Goal: Task Accomplishment & Management: Manage account settings

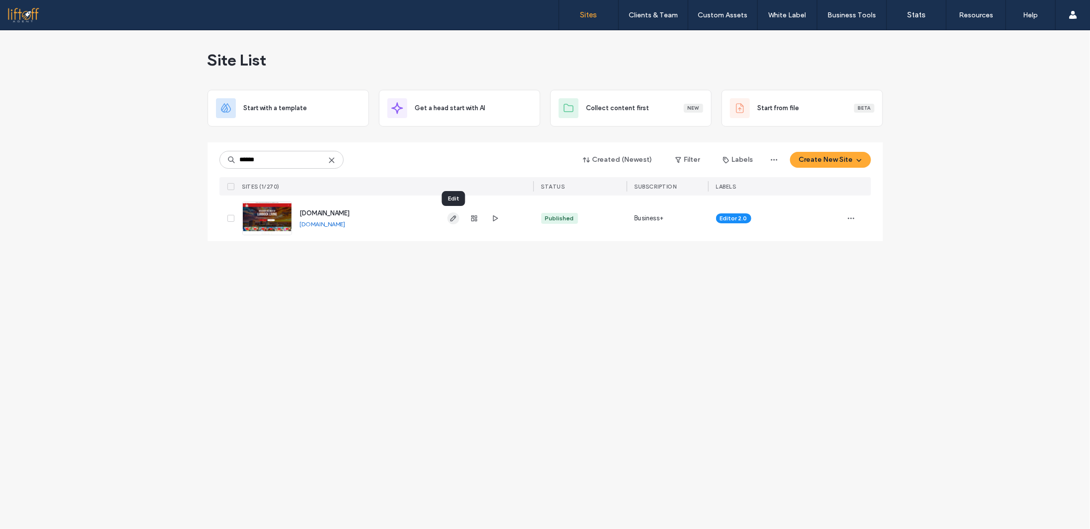
type input "******"
click at [457, 217] on icon "button" at bounding box center [453, 219] width 8 height 8
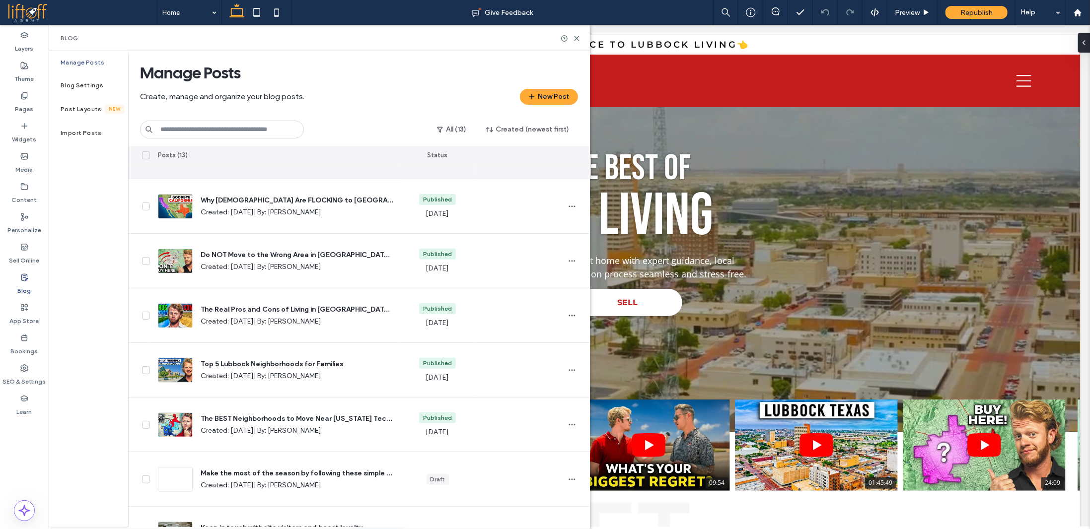
scroll to position [301, 0]
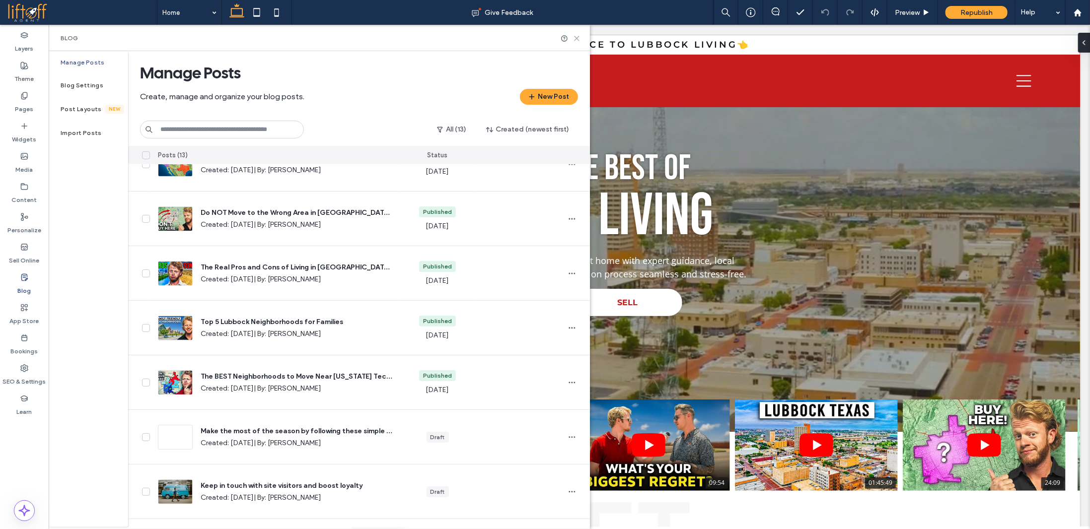
drag, startPoint x: 577, startPoint y: 38, endPoint x: 520, endPoint y: 3, distance: 66.7
click at [577, 38] on icon at bounding box center [576, 38] width 7 height 7
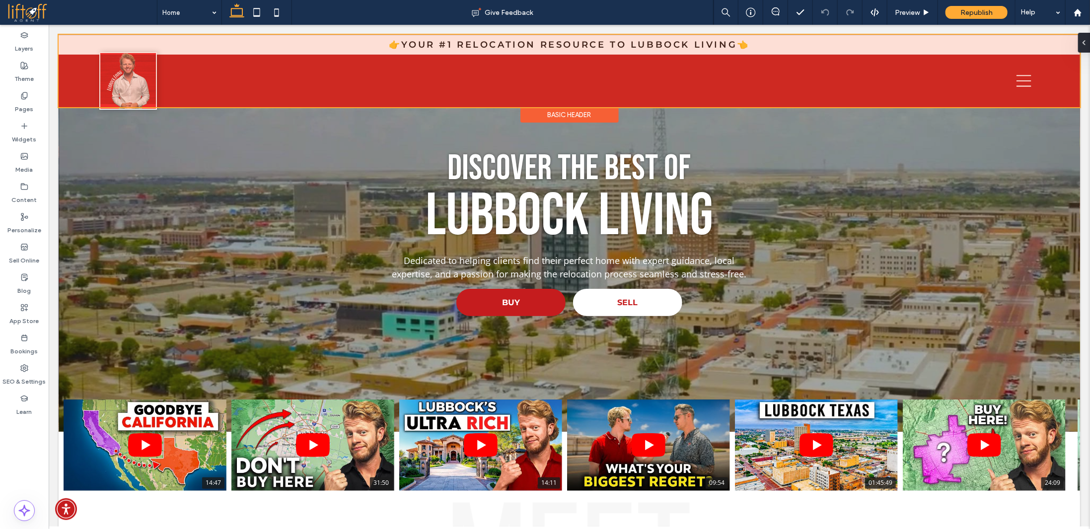
drag, startPoint x: 873, startPoint y: 49, endPoint x: 822, endPoint y: 46, distance: 50.8
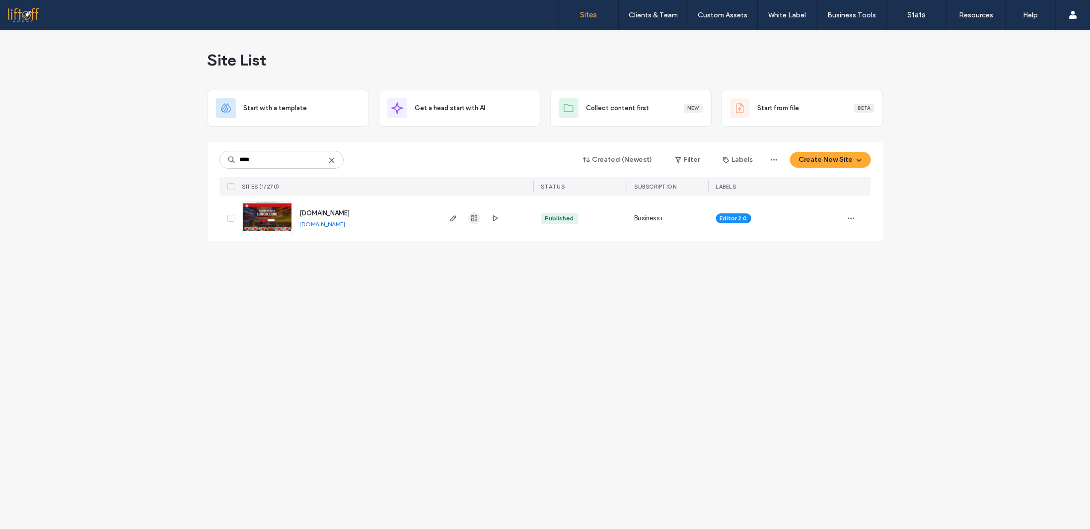
type input "****"
click at [470, 218] on icon "button" at bounding box center [474, 219] width 8 height 8
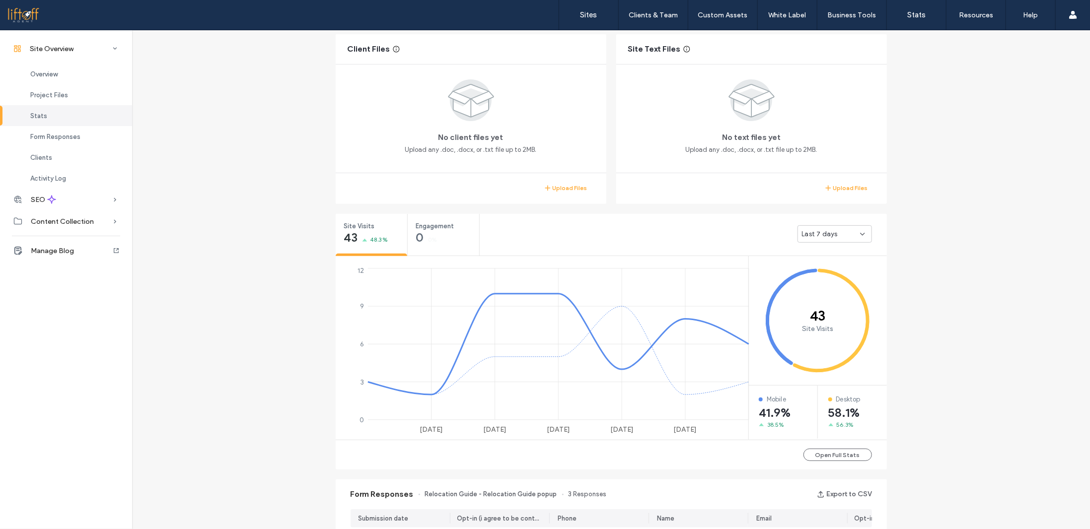
scroll to position [166, 0]
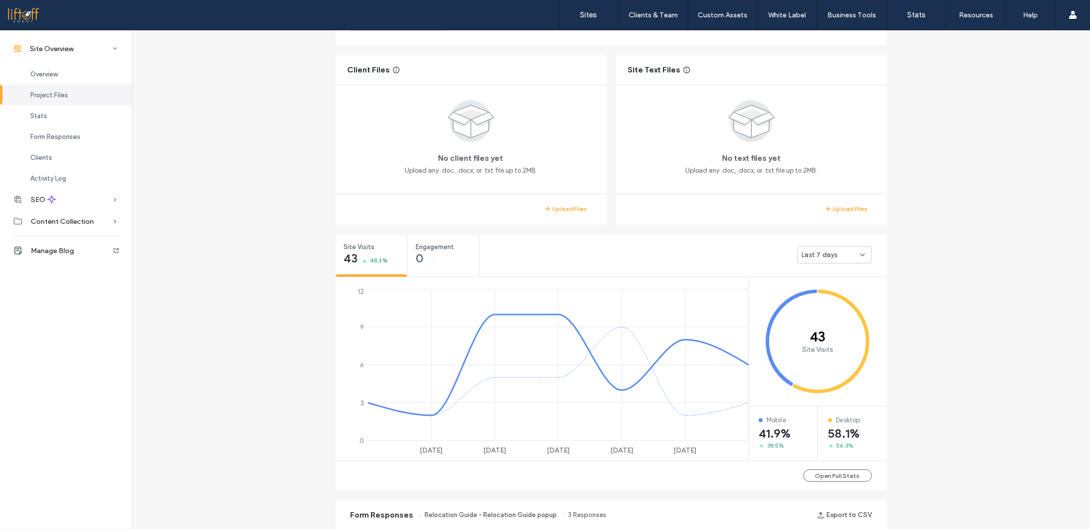
scroll to position [12, 0]
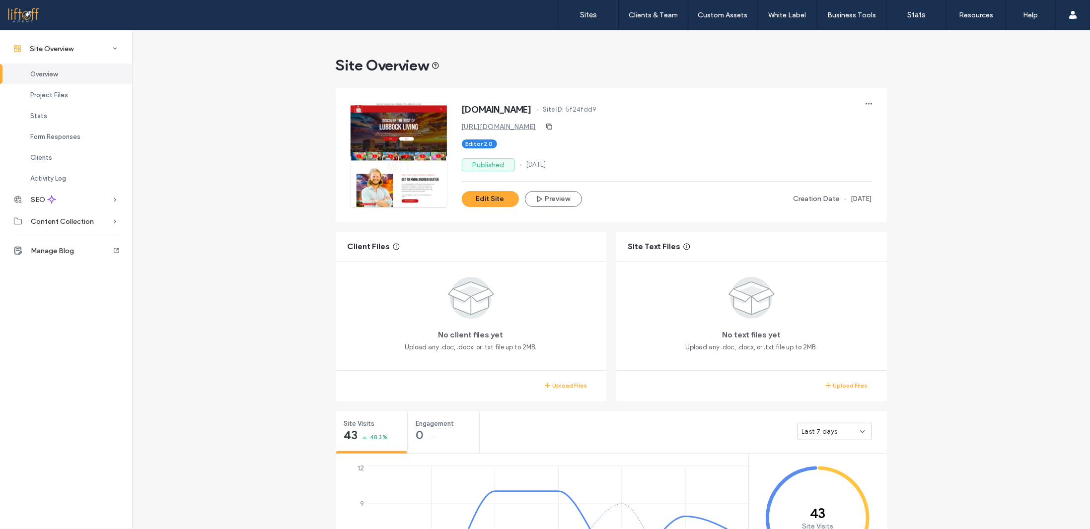
click at [507, 129] on link "https://www.living-inlubbock.com" at bounding box center [499, 127] width 74 height 8
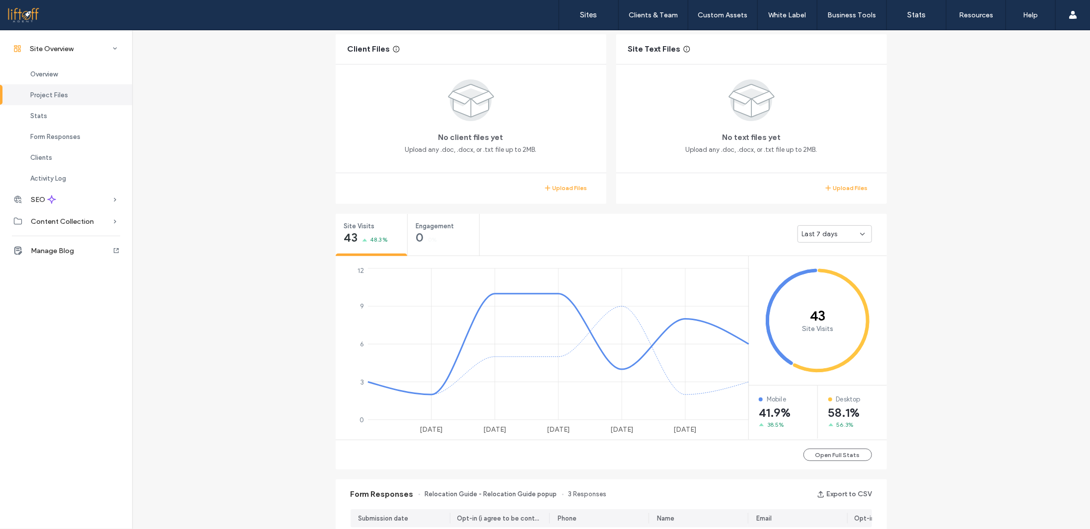
scroll to position [199, 0]
click at [845, 453] on button "Open Full Stats" at bounding box center [838, 454] width 69 height 12
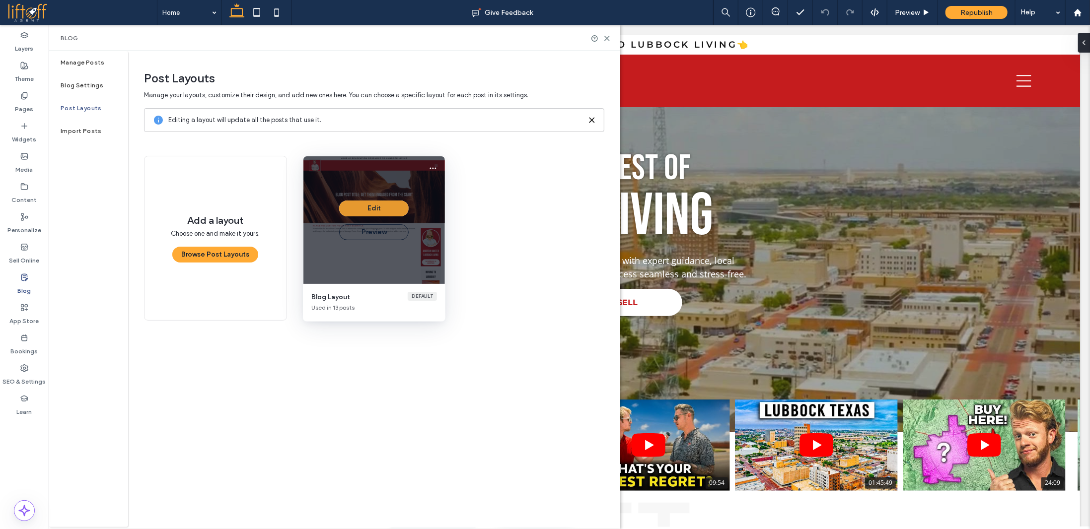
click at [392, 205] on button "Edit" at bounding box center [374, 209] width 70 height 16
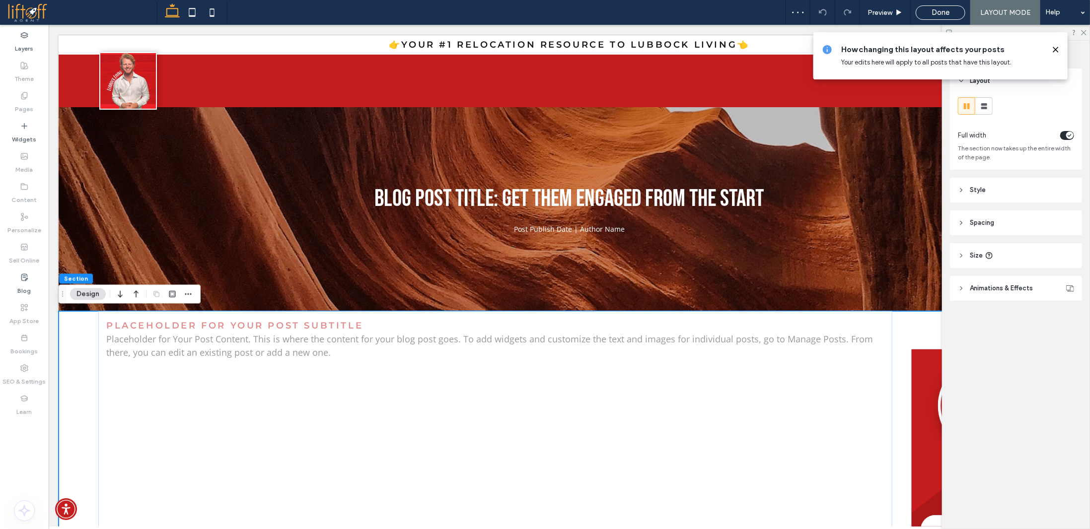
click at [1057, 48] on use at bounding box center [1055, 49] width 4 height 4
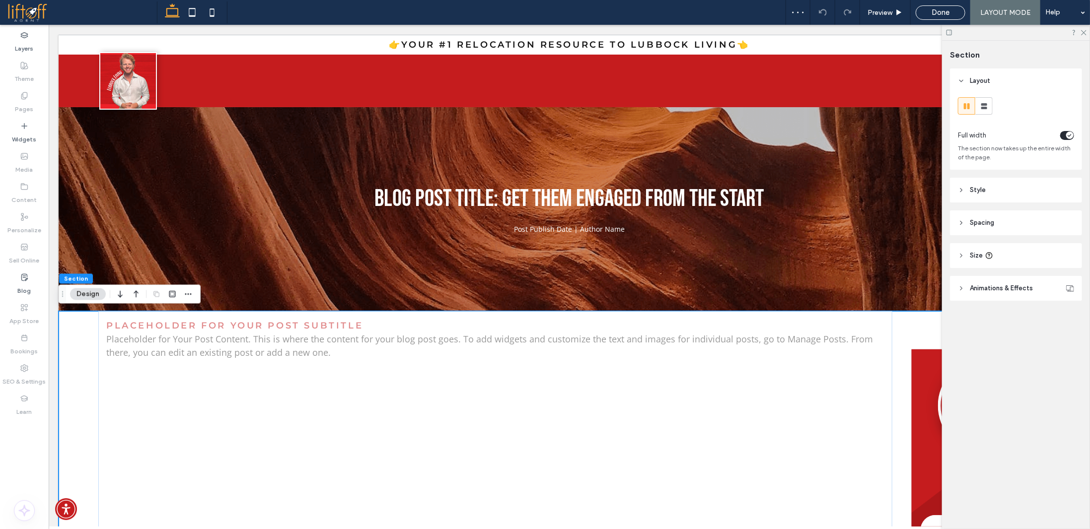
click at [919, 350] on div "[PERSON_NAME] LIVING SCHEDULE A MEETNG" at bounding box center [985, 451] width 148 height 205
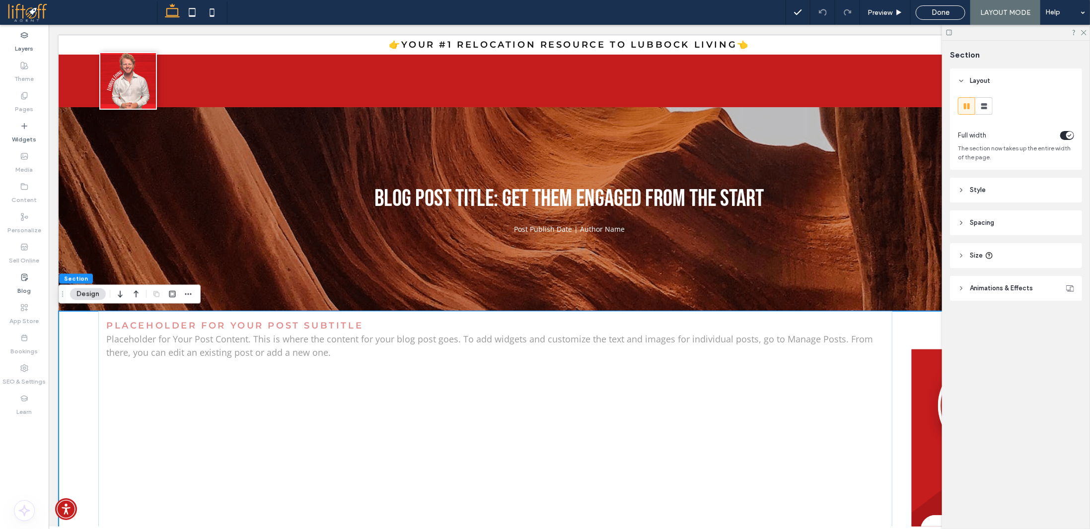
drag, startPoint x: 74, startPoint y: 348, endPoint x: 258, endPoint y: 362, distance: 184.8
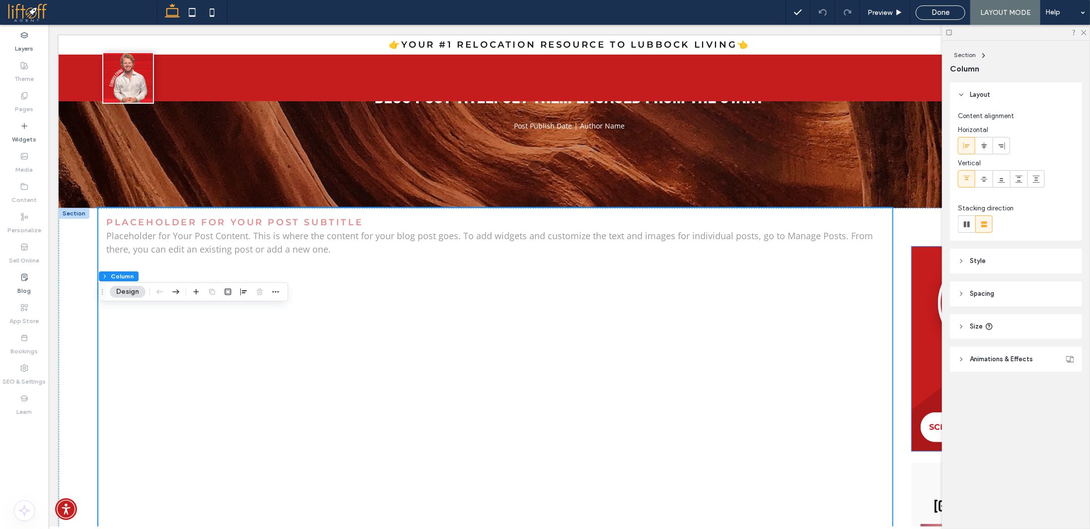
scroll to position [143, 0]
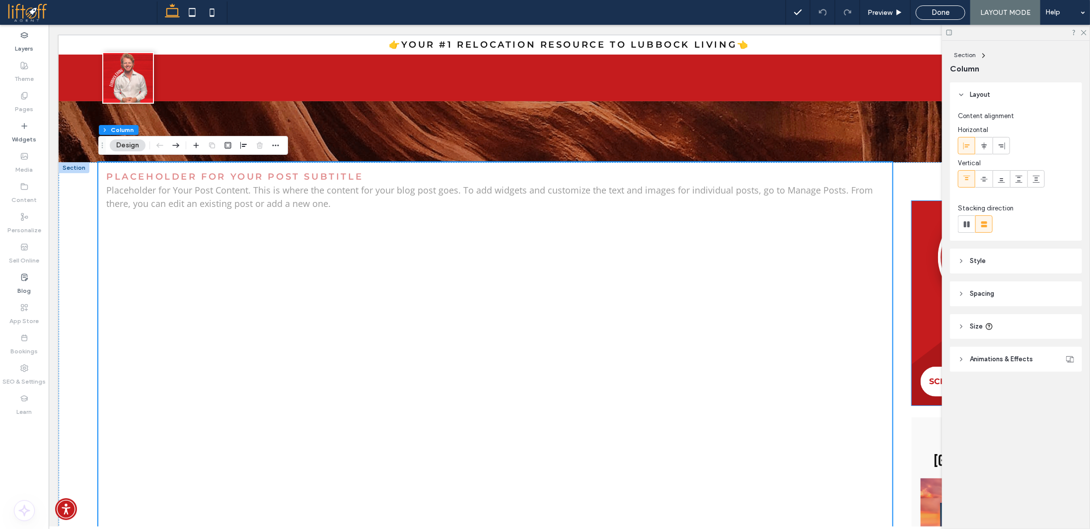
click at [920, 345] on h2 "LUBBOCK LIVING" at bounding box center [985, 344] width 130 height 19
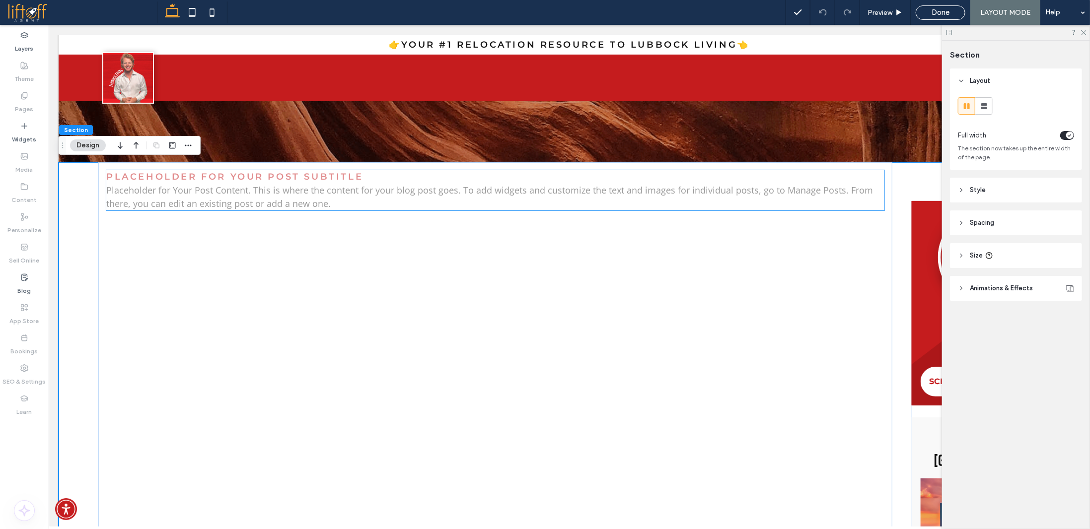
click at [876, 197] on p "Placeholder for Your Post Content. This is where the content for your blog post…" at bounding box center [495, 196] width 778 height 27
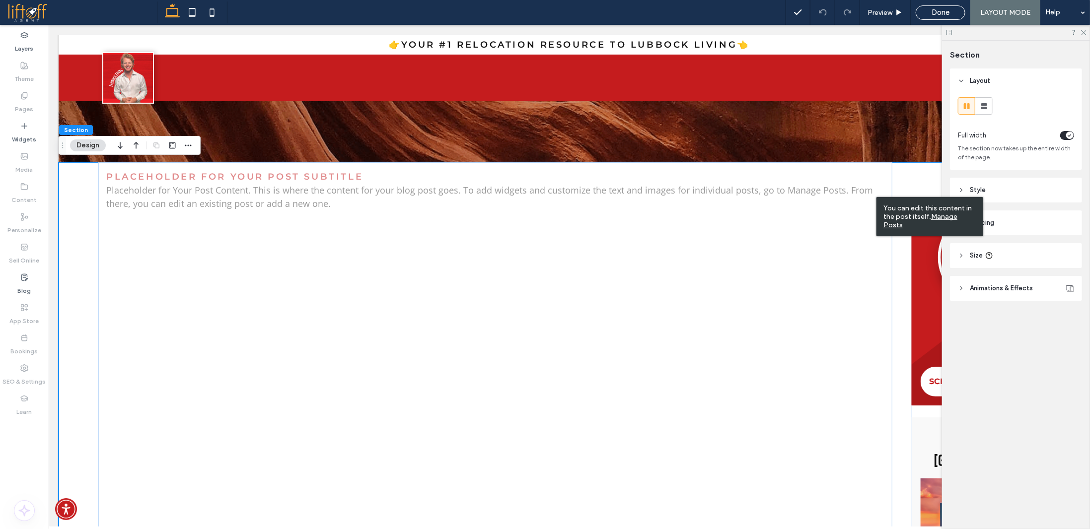
click at [911, 240] on div "[PERSON_NAME] LIVING SCHEDULE A MEETNG" at bounding box center [985, 303] width 148 height 205
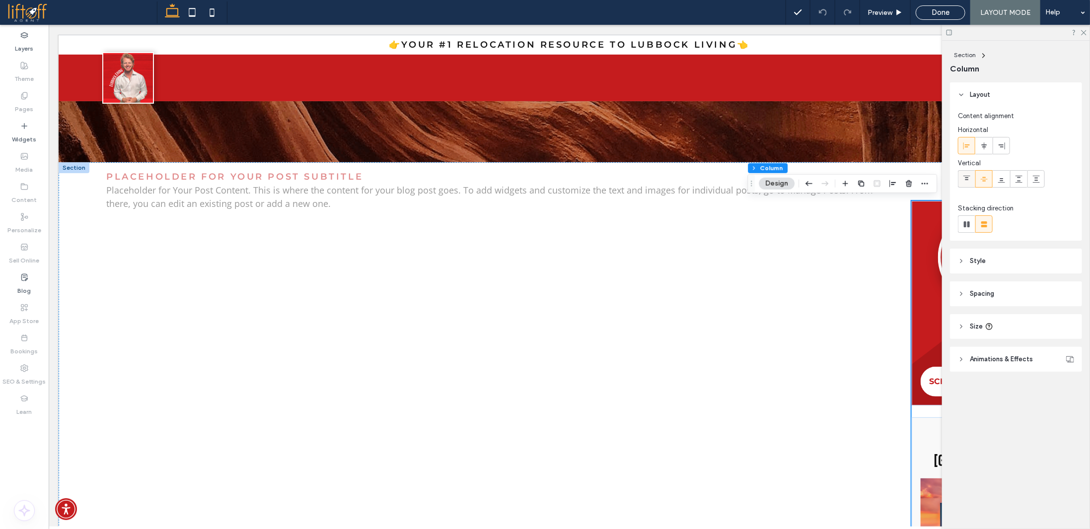
click at [965, 181] on icon at bounding box center [967, 179] width 8 height 8
click at [1083, 32] on icon at bounding box center [1083, 32] width 6 height 6
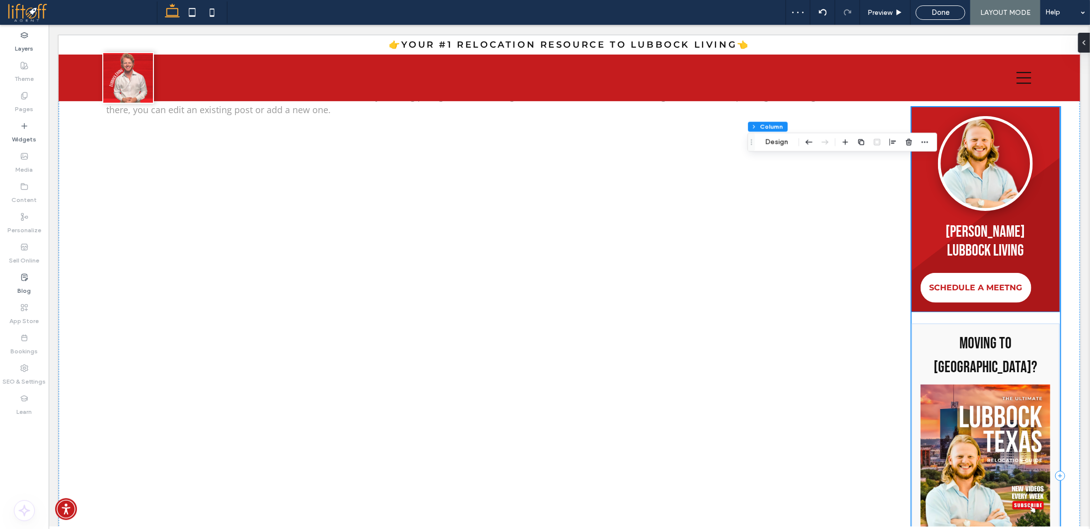
scroll to position [242, 0]
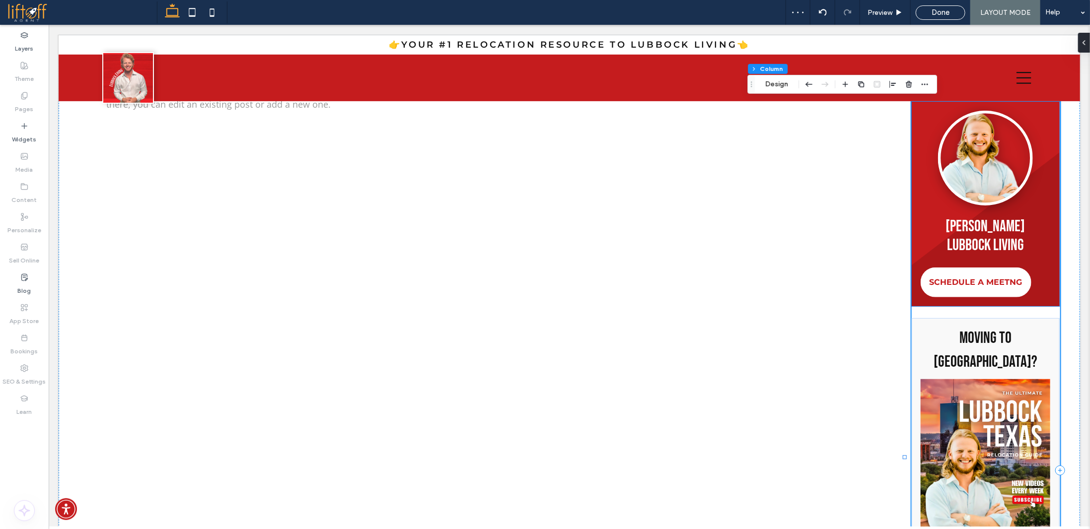
click at [1037, 269] on div "[PERSON_NAME] LIVING SCHEDULE A MEETNG" at bounding box center [985, 203] width 148 height 205
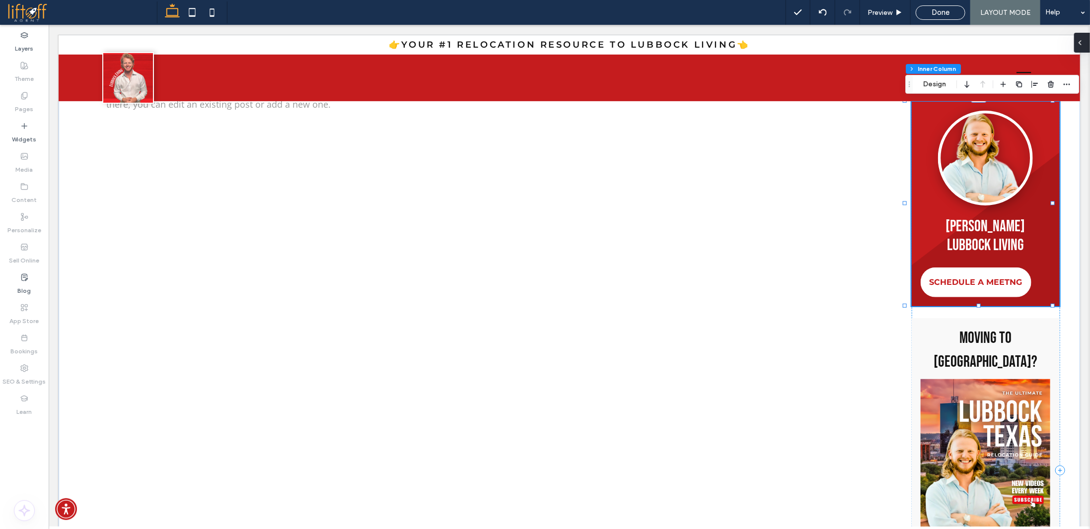
click at [1084, 43] on icon at bounding box center [1080, 43] width 8 height 8
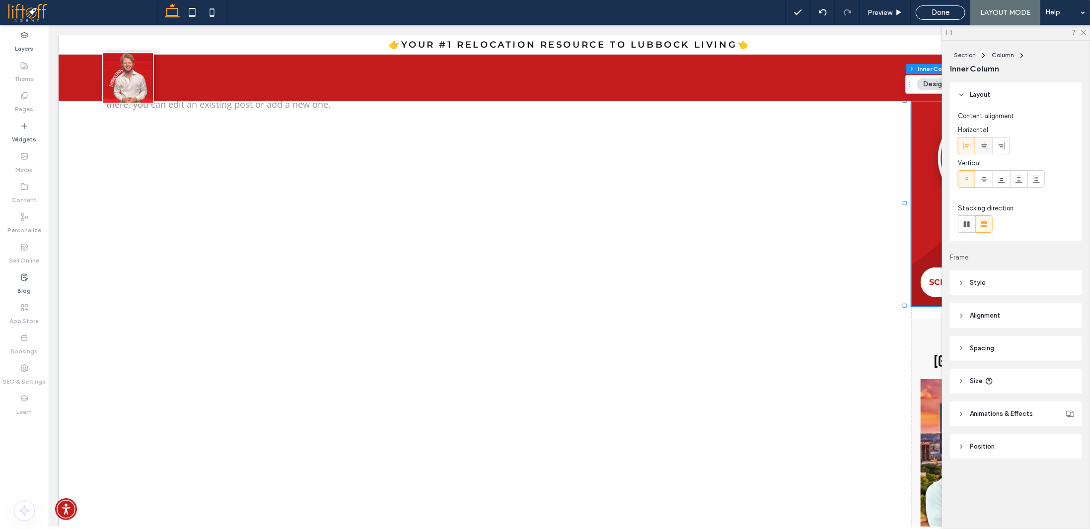
click at [985, 151] on span at bounding box center [984, 146] width 8 height 16
click at [1086, 33] on icon at bounding box center [1083, 32] width 6 height 6
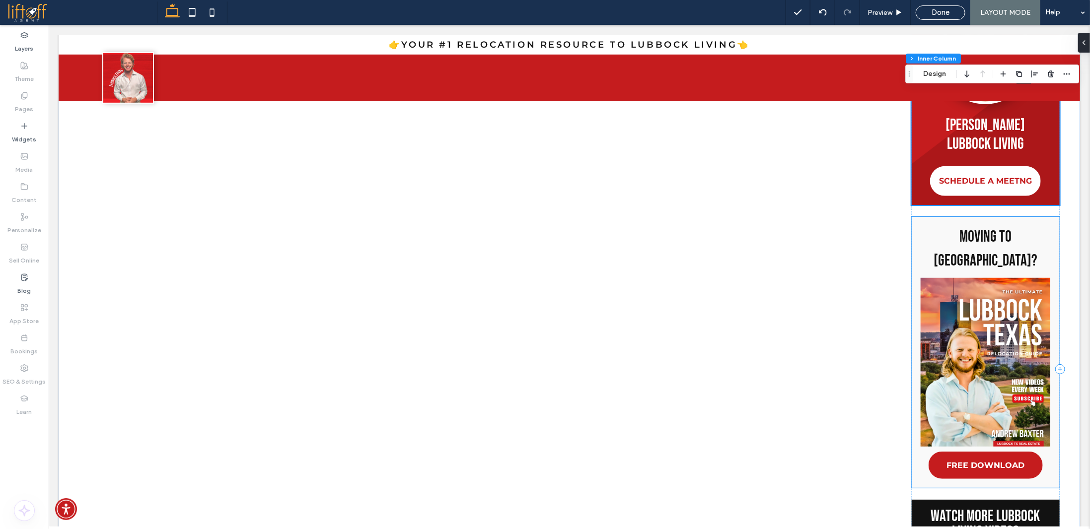
scroll to position [342, 0]
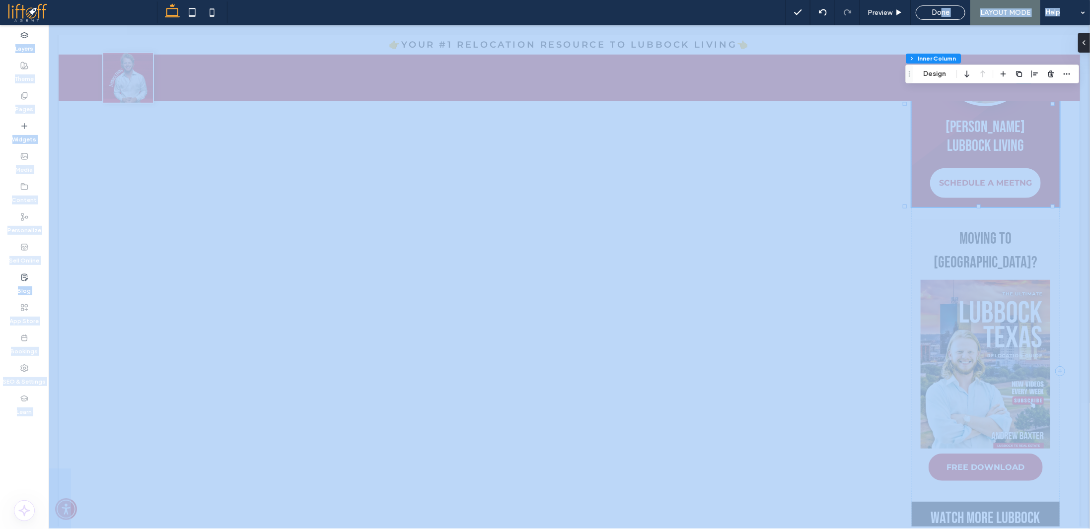
drag, startPoint x: 989, startPoint y: 40, endPoint x: 841, endPoint y: 191, distance: 211.8
click at [943, 16] on span "Done" at bounding box center [941, 12] width 18 height 9
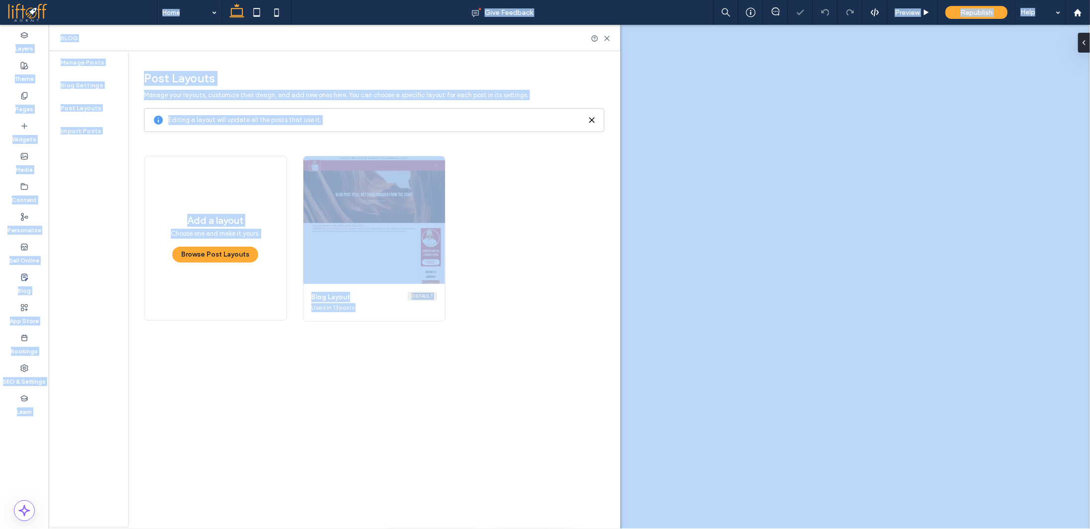
click at [996, 10] on div "Republish" at bounding box center [977, 12] width 62 height 13
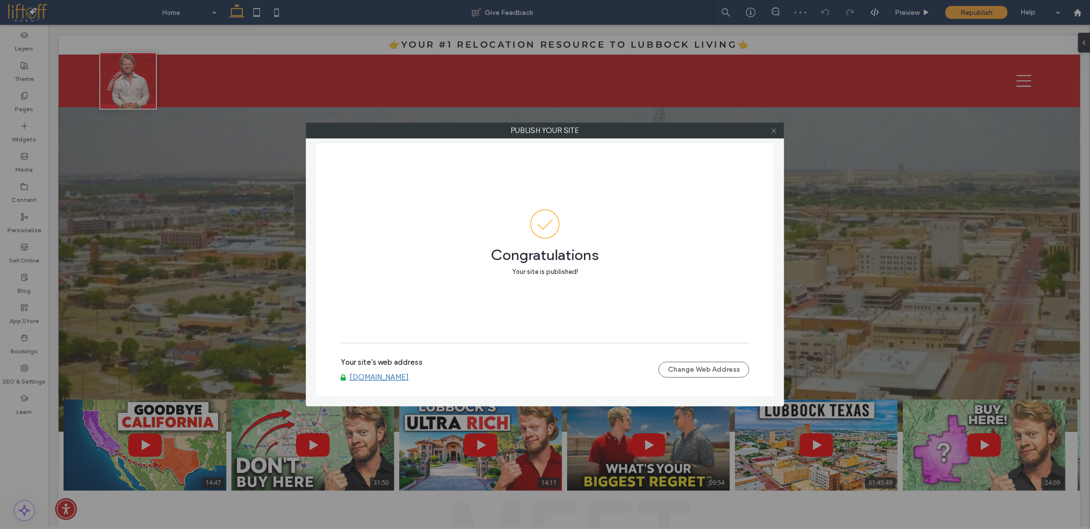
click at [773, 131] on icon at bounding box center [773, 130] width 7 height 7
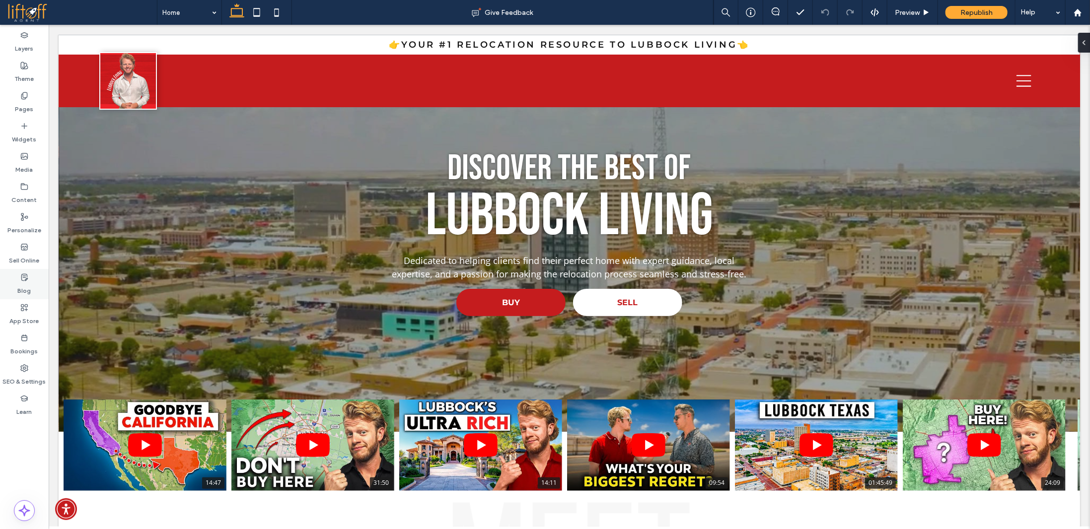
click at [27, 286] on label "Blog" at bounding box center [24, 289] width 13 height 14
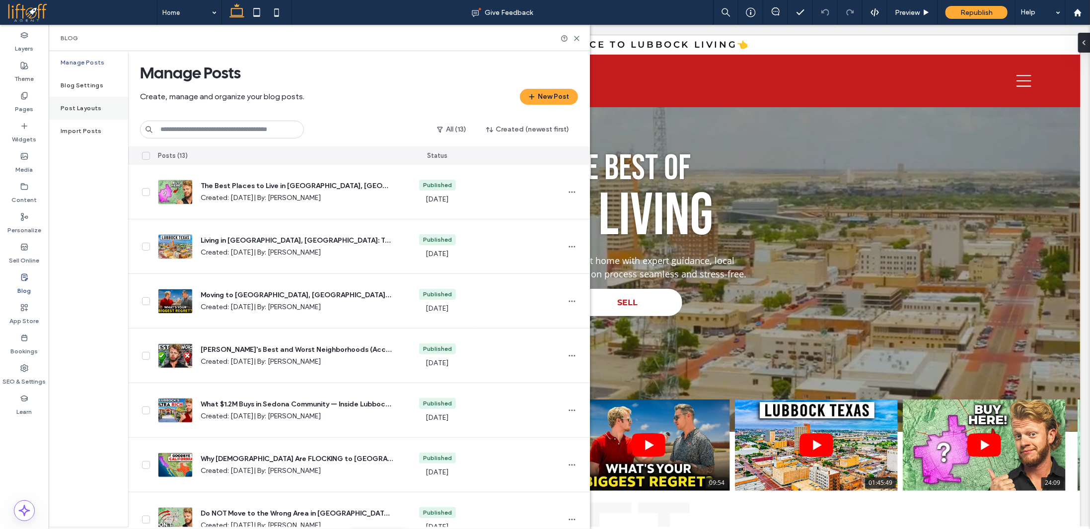
click at [84, 105] on label "Post Layouts" at bounding box center [81, 108] width 41 height 7
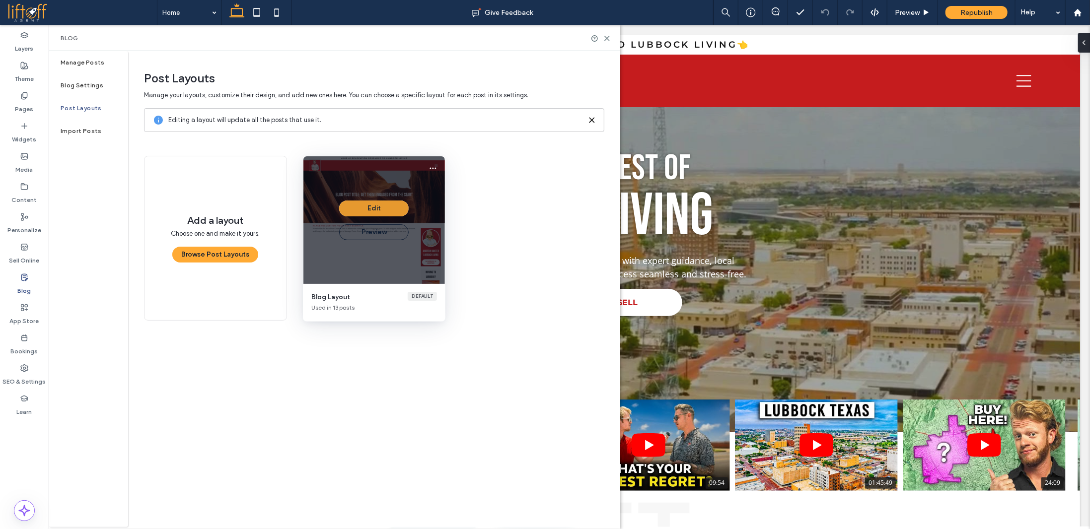
click at [386, 209] on button "Edit" at bounding box center [374, 209] width 70 height 16
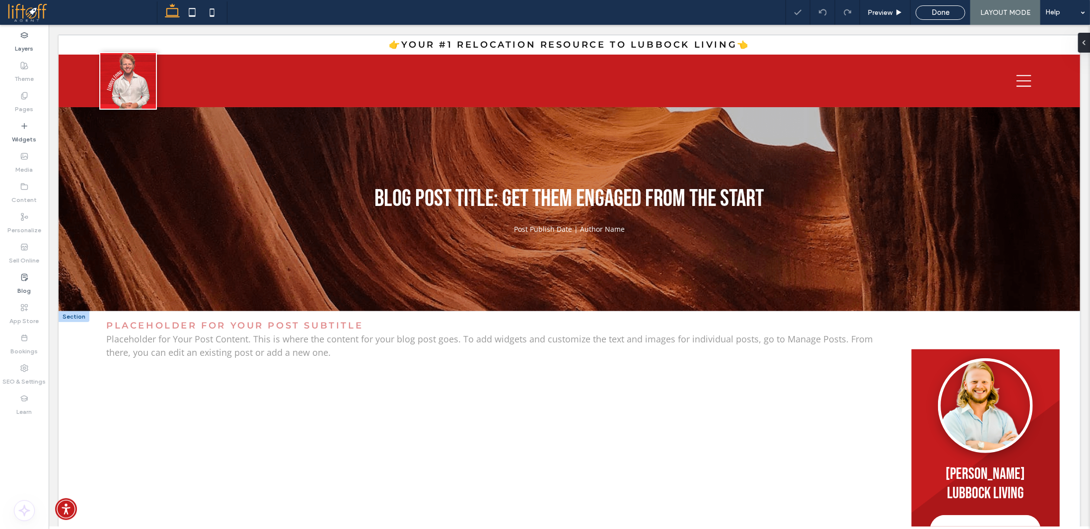
click at [75, 317] on div at bounding box center [73, 316] width 31 height 11
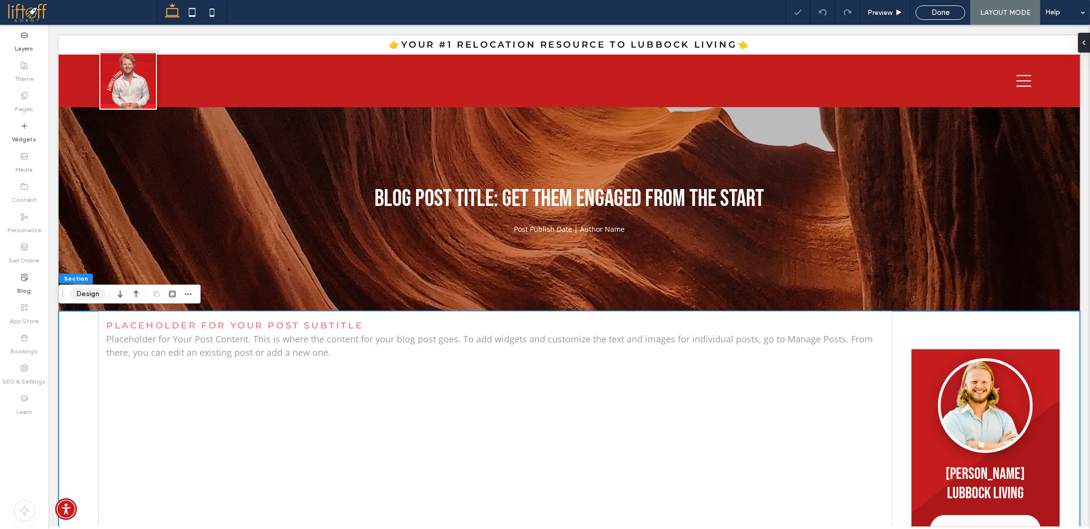
click at [81, 292] on button "Design" at bounding box center [88, 295] width 36 height 12
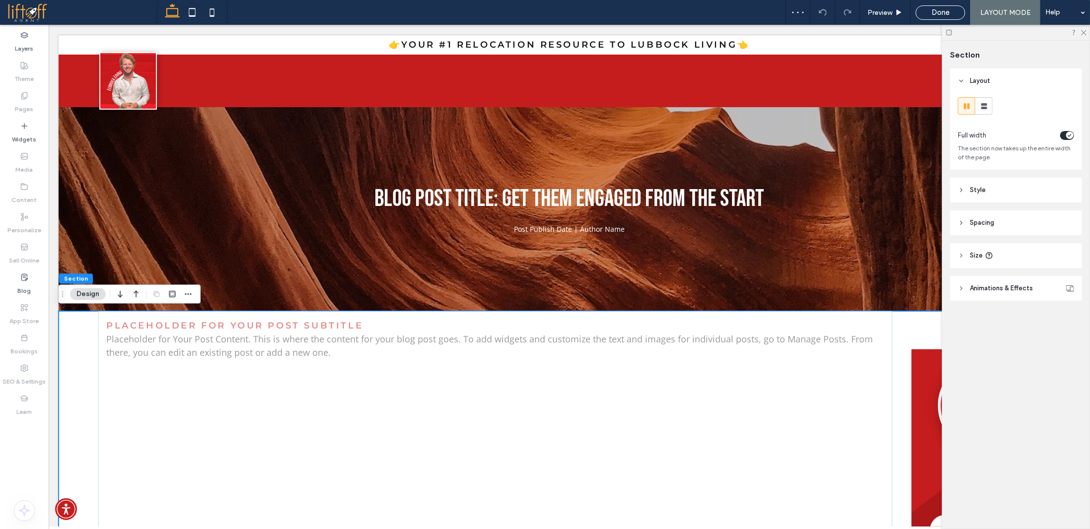
click at [1071, 135] on icon "toggle" at bounding box center [1069, 136] width 3 height 2
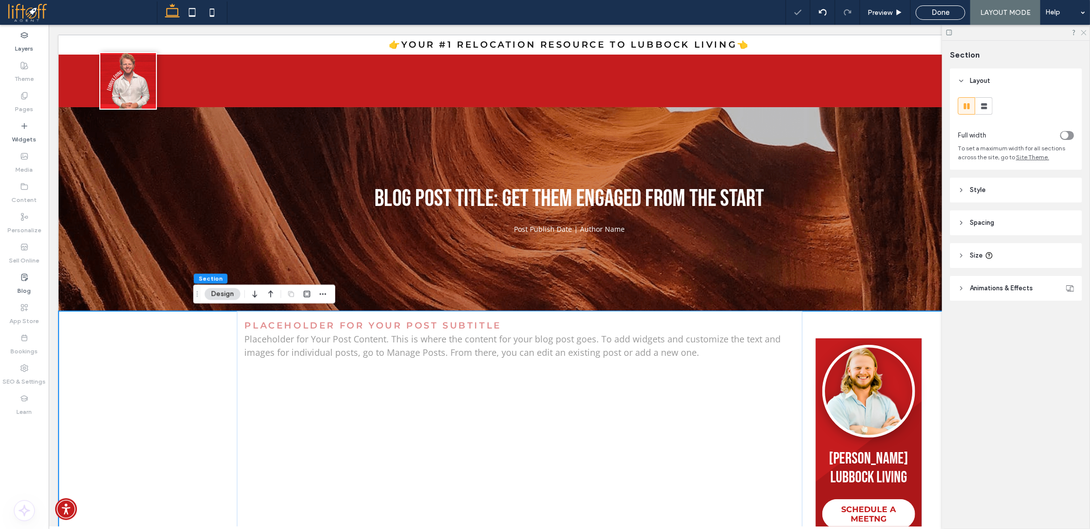
click at [1085, 30] on icon at bounding box center [1083, 32] width 6 height 6
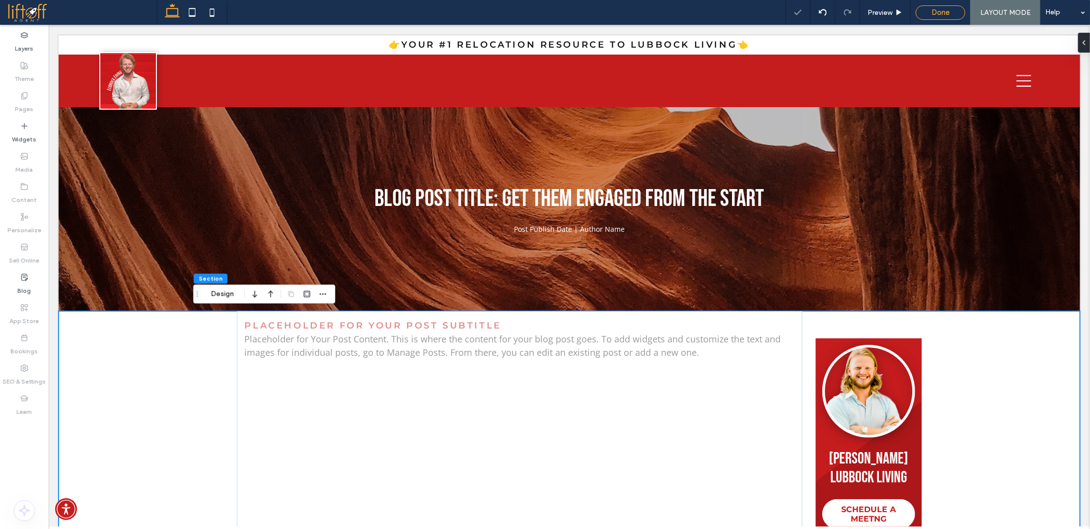
click at [954, 9] on div "Done" at bounding box center [940, 12] width 49 height 9
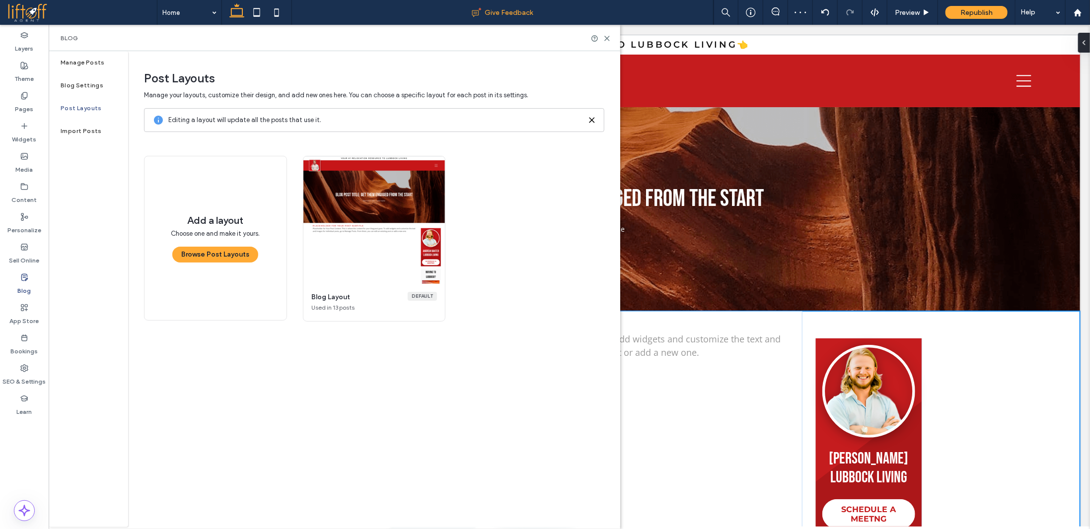
click at [606, 36] on icon at bounding box center [606, 38] width 7 height 7
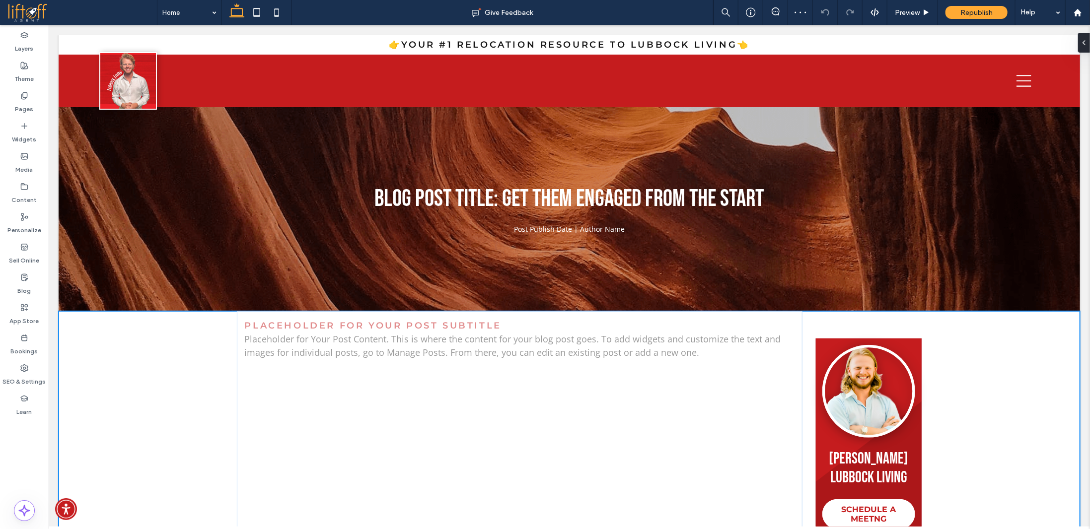
click at [961, 13] on div "Republish" at bounding box center [977, 12] width 62 height 13
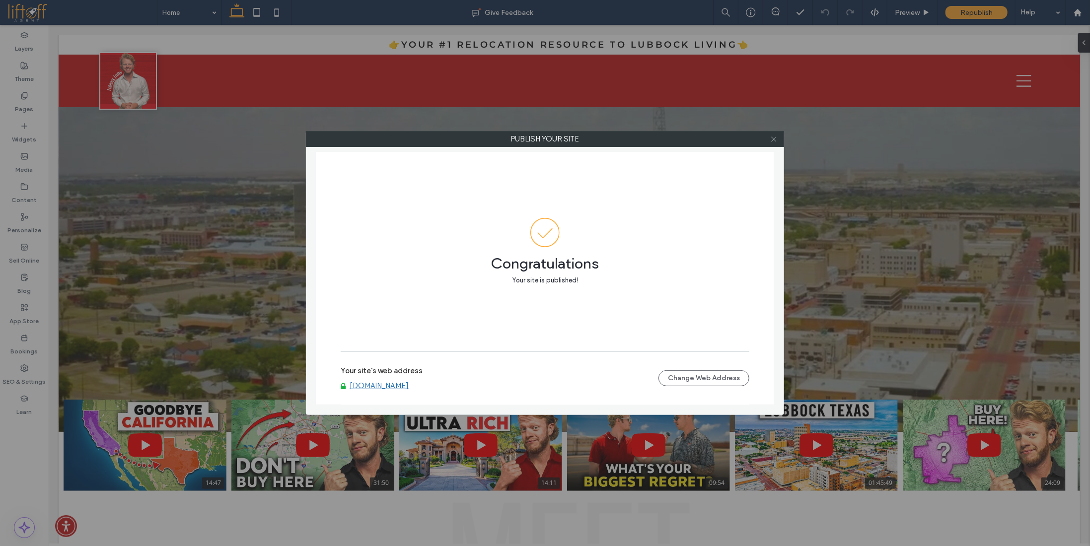
click at [771, 139] on icon at bounding box center [773, 139] width 7 height 7
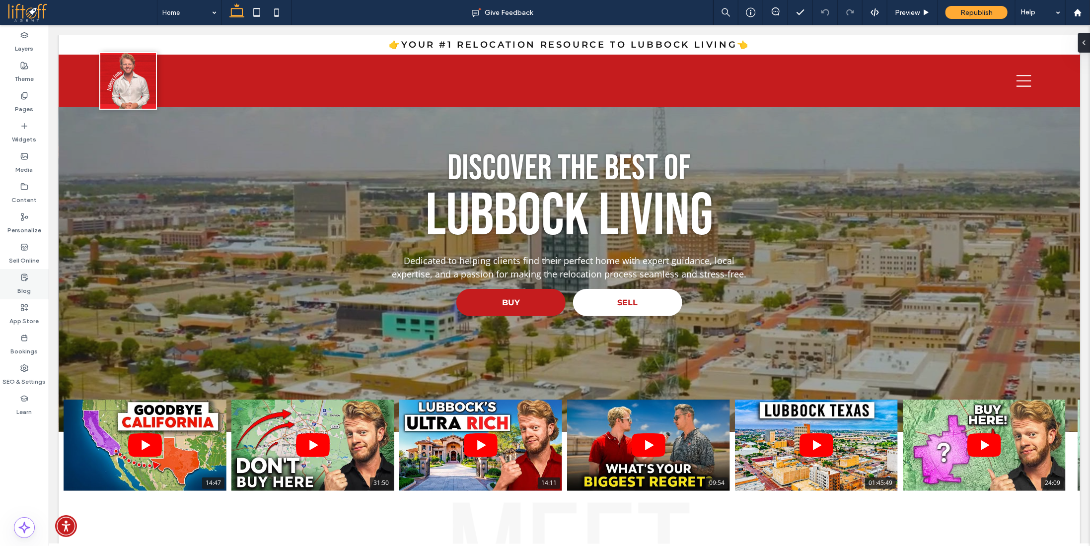
click at [29, 289] on label "Blog" at bounding box center [24, 289] width 13 height 14
